Goal: Ask a question

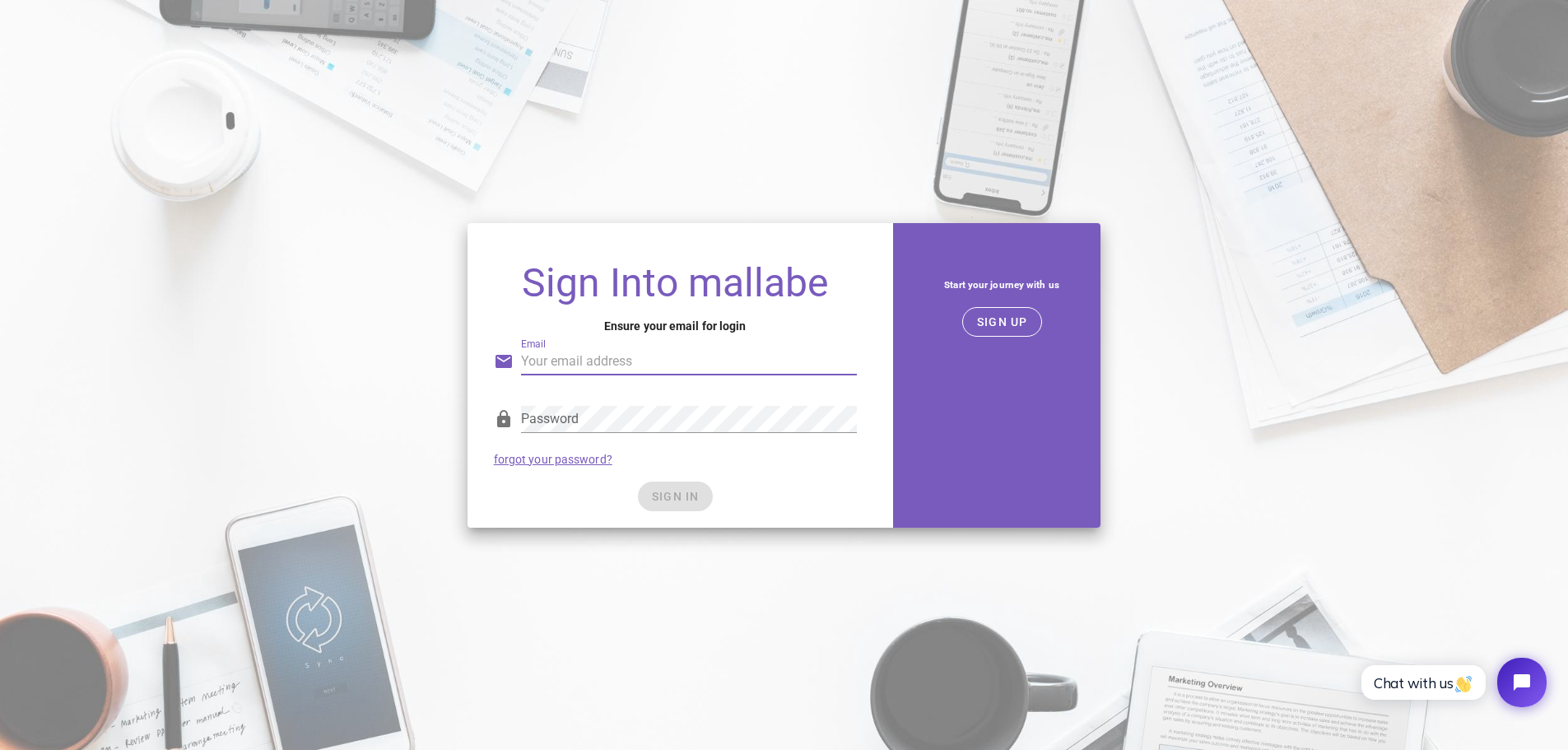
click at [555, 367] on input "Email" at bounding box center [688, 362] width 336 height 27
type input "support@deeplogicai.net"
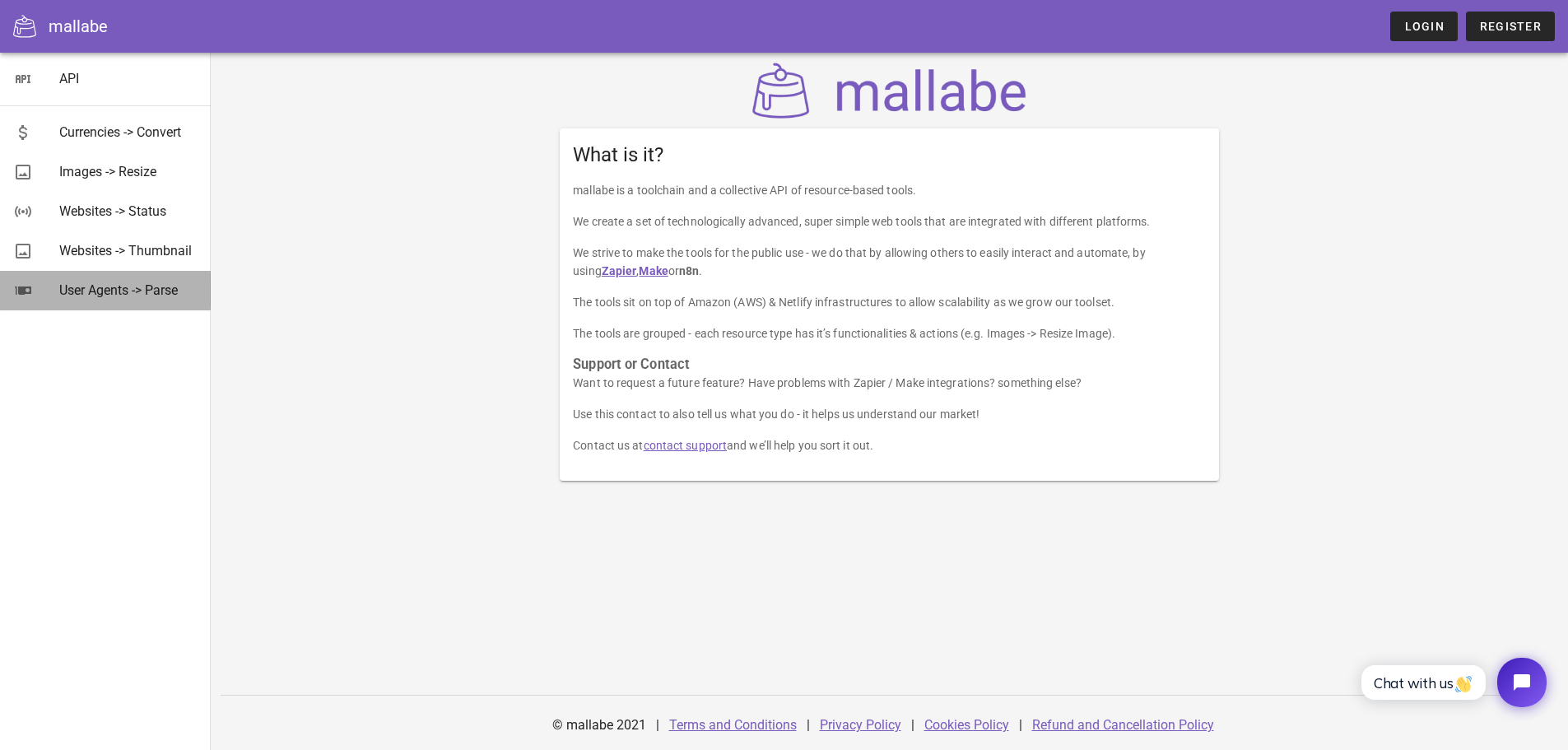
click at [96, 292] on div "User Agents -> Parse" at bounding box center [128, 291] width 138 height 16
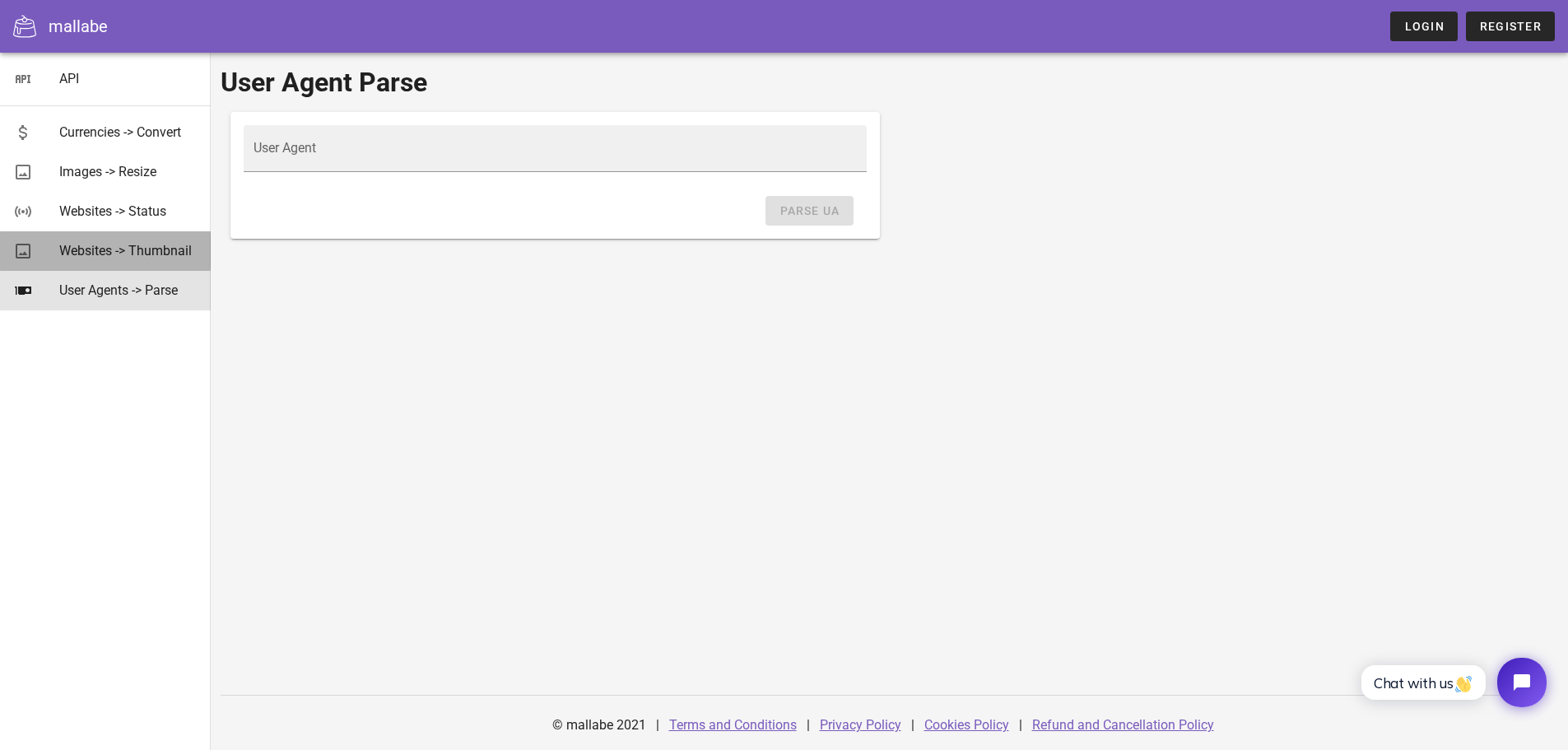
click at [86, 245] on div "Websites -> Thumbnail" at bounding box center [128, 251] width 138 height 16
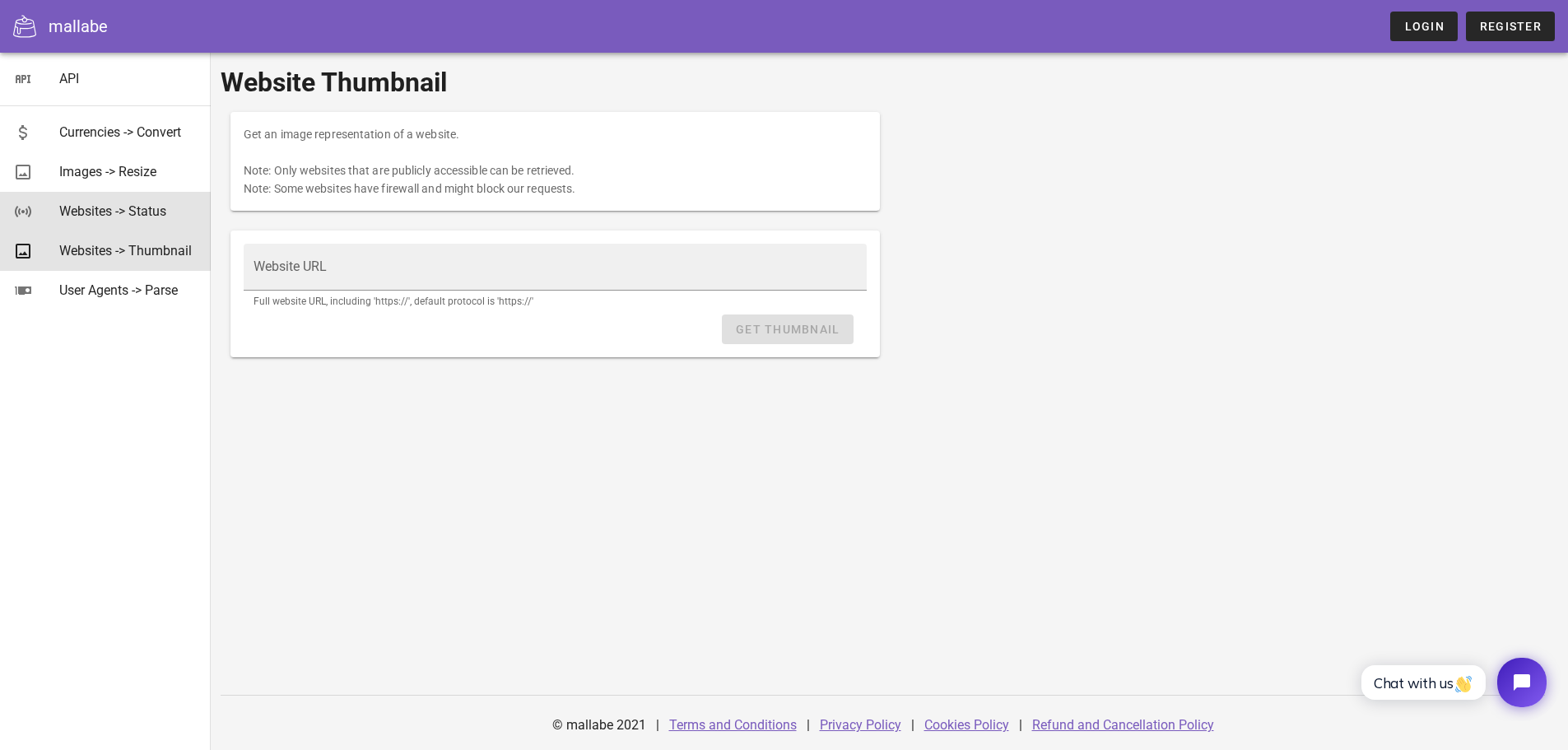
click at [90, 212] on div "Websites -> Status" at bounding box center [128, 211] width 138 height 16
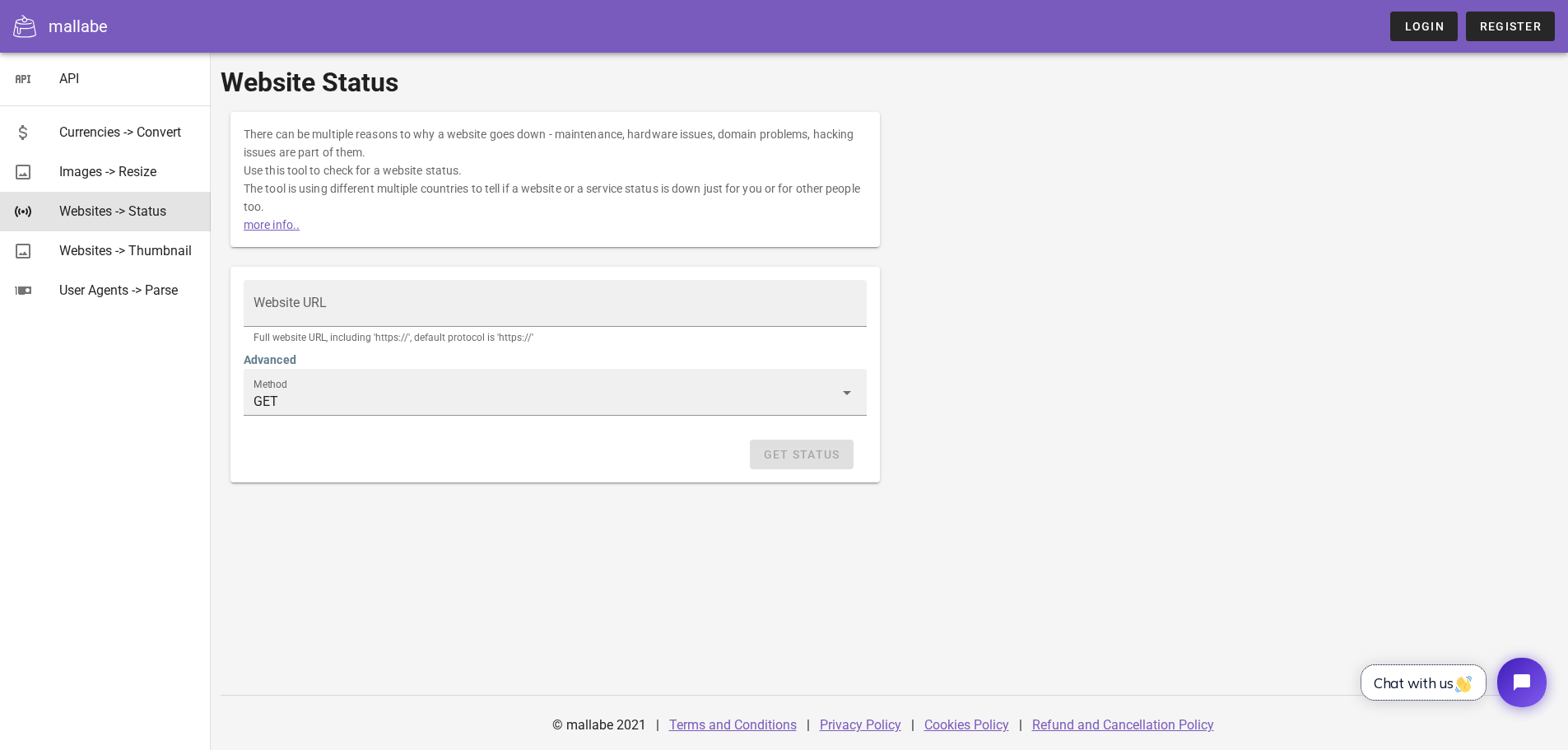
drag, startPoint x: 1422, startPoint y: 685, endPoint x: 1545, endPoint y: 1193, distance: 522.7
click at [1421, 685] on span "Chat with us" at bounding box center [1423, 684] width 99 height 18
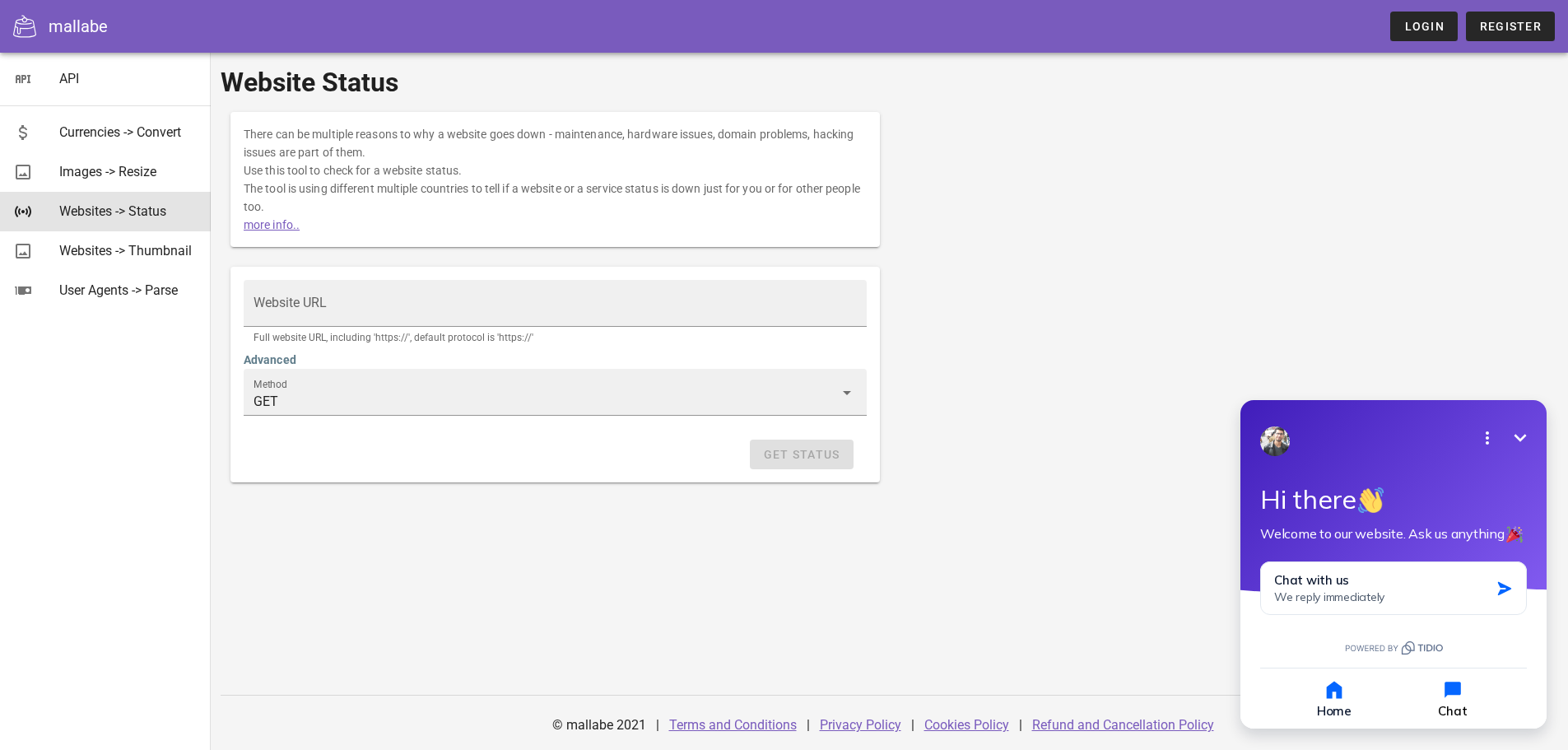
click at [1448, 693] on icon "button" at bounding box center [1453, 690] width 17 height 17
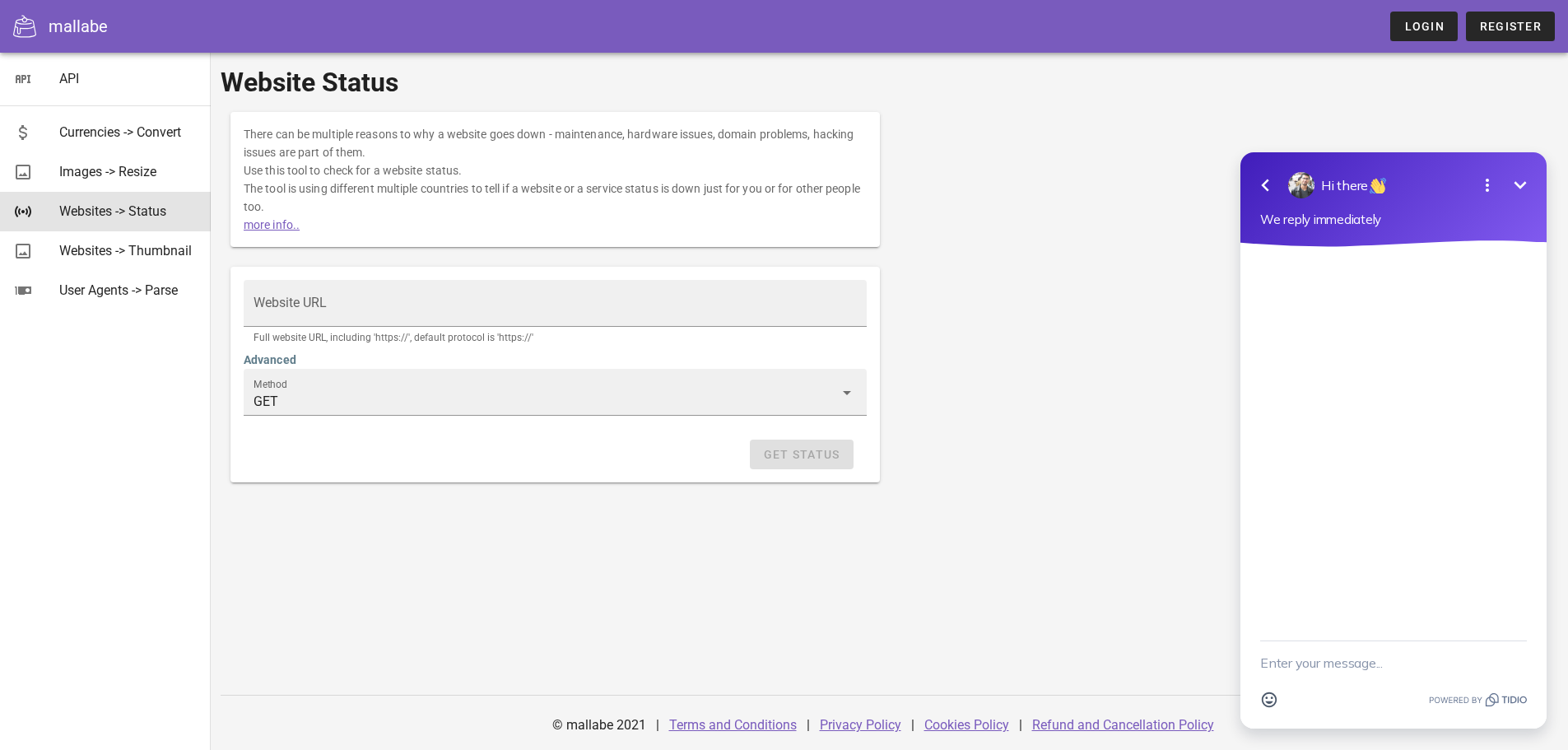
click at [1308, 665] on textarea "New message" at bounding box center [1394, 662] width 267 height 42
type textarea "what can i do with mallabe"
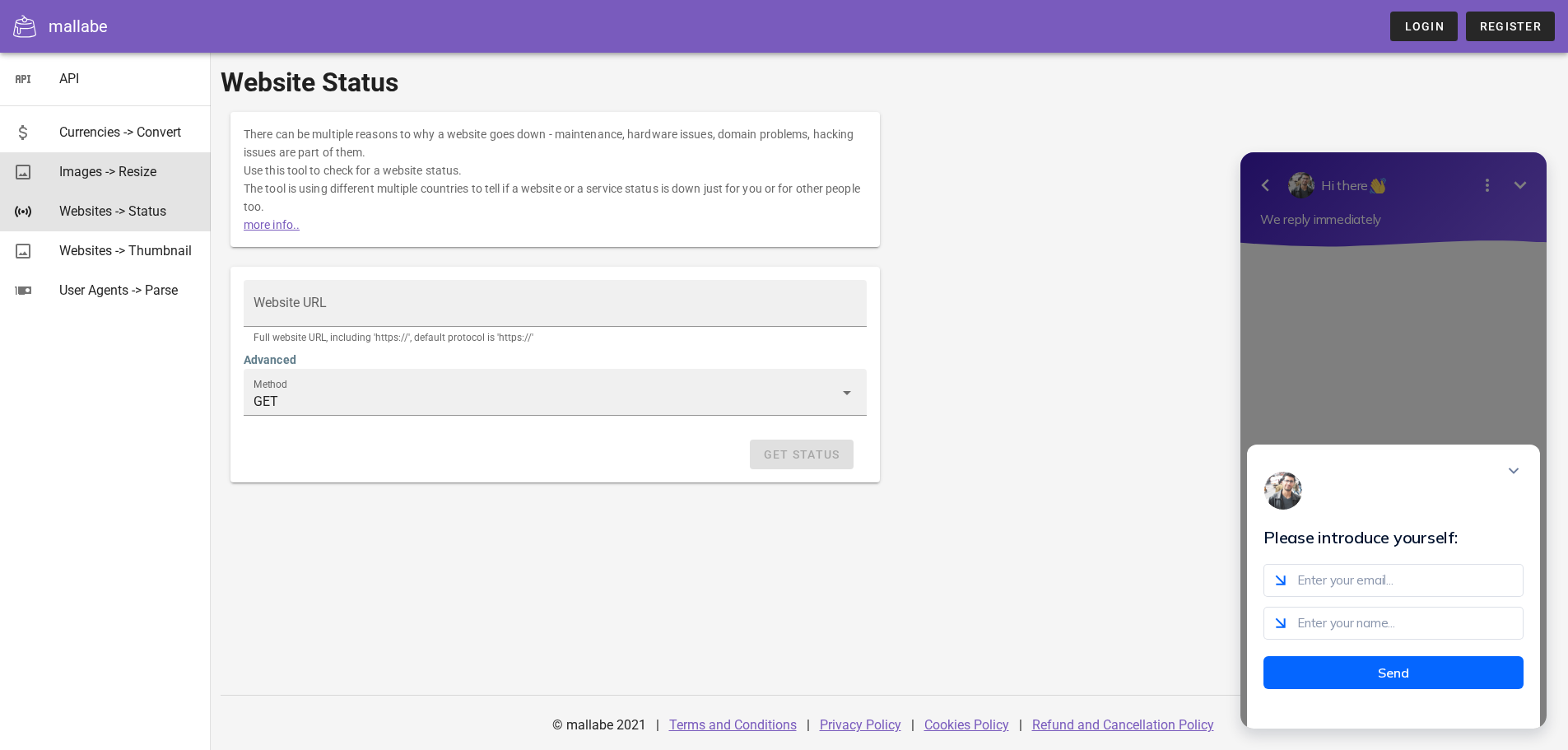
click at [71, 170] on div "Images -> Resize" at bounding box center [128, 171] width 138 height 16
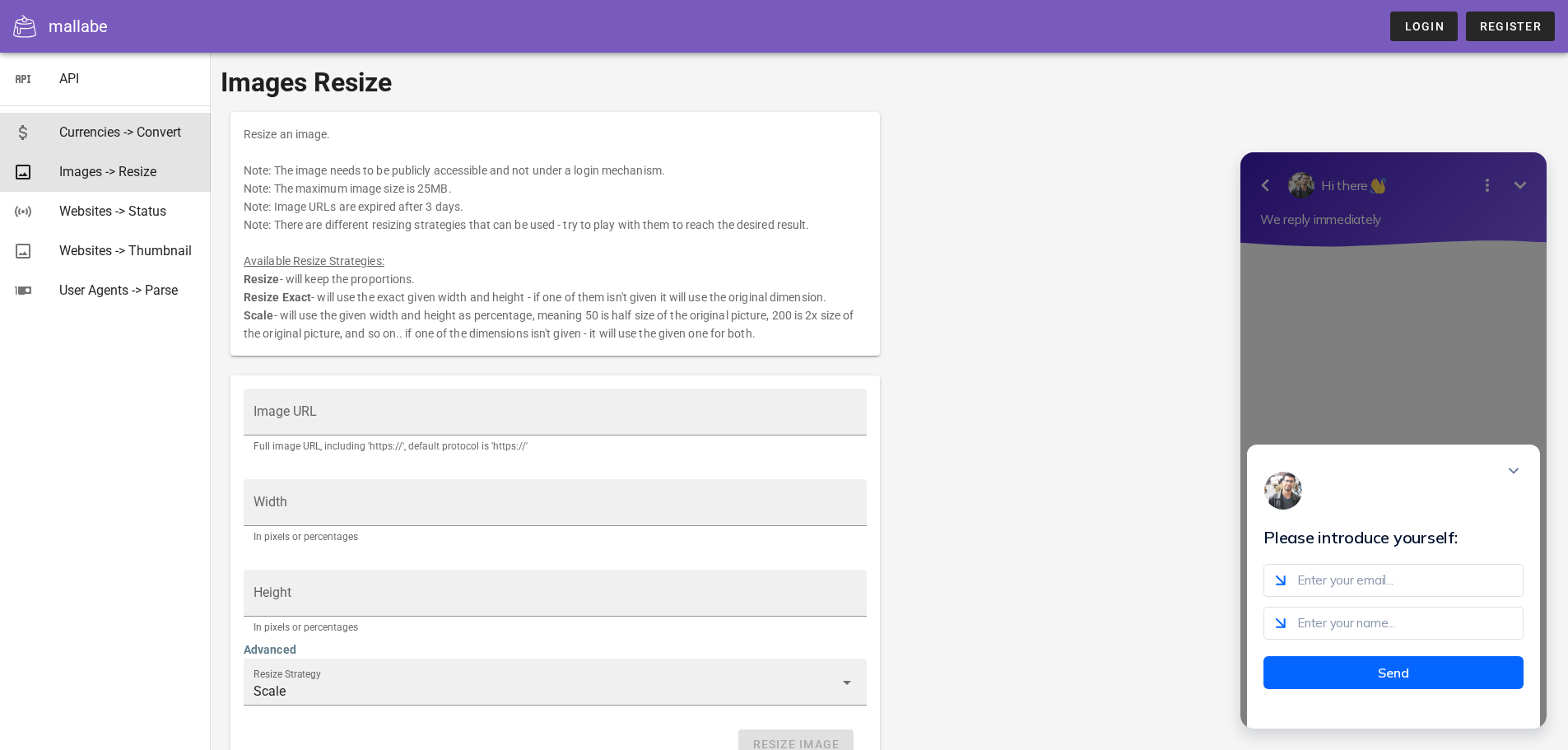
click at [123, 132] on div "Currencies -> Convert" at bounding box center [128, 132] width 138 height 16
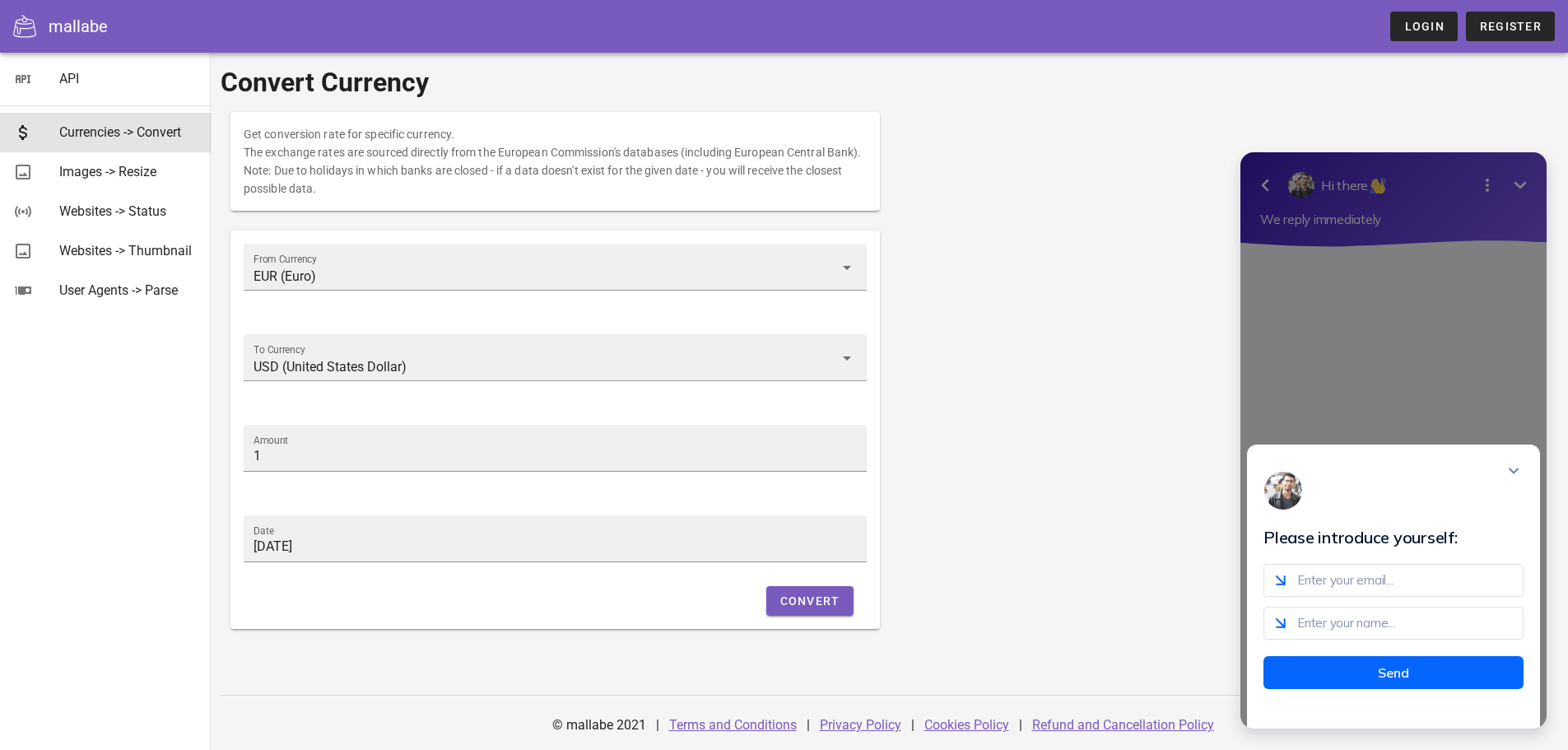
click at [1119, 80] on h1 "Convert Currency" at bounding box center [889, 83] width 1338 height 39
